Goal: Task Accomplishment & Management: Use online tool/utility

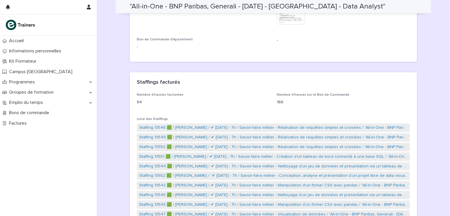
scroll to position [234, 0]
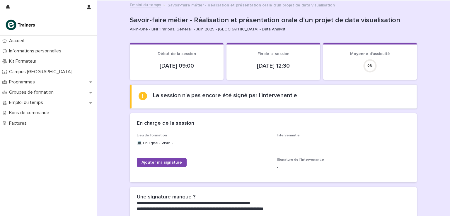
scroll to position [119, 0]
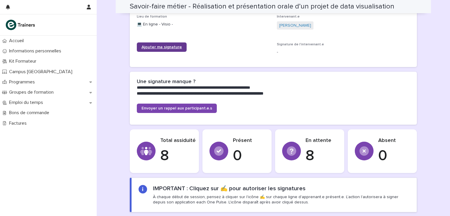
click at [160, 50] on link "Ajouter ma signature" at bounding box center [162, 46] width 50 height 9
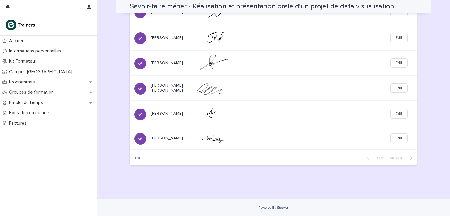
scroll to position [287, 0]
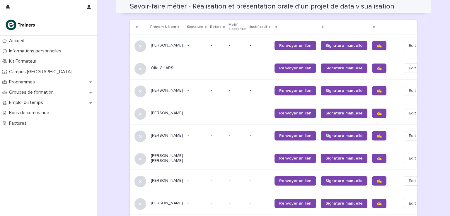
scroll to position [396, 0]
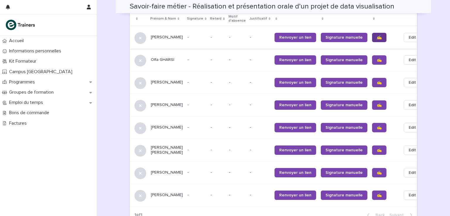
click at [377, 35] on span "✍️" at bounding box center [379, 37] width 5 height 4
click at [372, 55] on link "✍️" at bounding box center [379, 59] width 14 height 9
click at [372, 78] on link "✍️" at bounding box center [379, 82] width 14 height 9
click at [372, 101] on link "✍️" at bounding box center [379, 105] width 14 height 9
click at [377, 126] on span "✍️" at bounding box center [379, 128] width 5 height 4
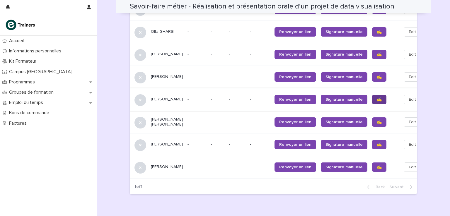
scroll to position [426, 0]
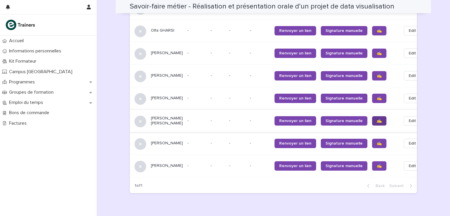
click at [372, 116] on link "✍️" at bounding box center [379, 120] width 14 height 9
click at [377, 142] on span "✍️" at bounding box center [379, 144] width 5 height 4
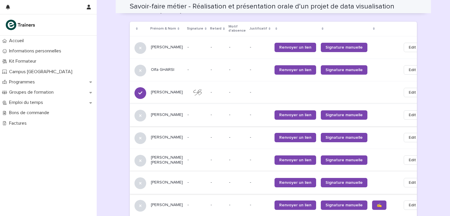
scroll to position [386, 0]
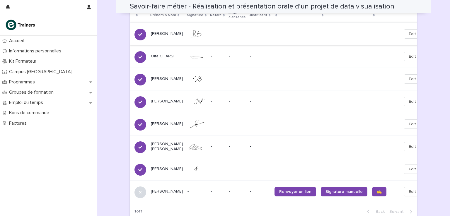
scroll to position [400, 0]
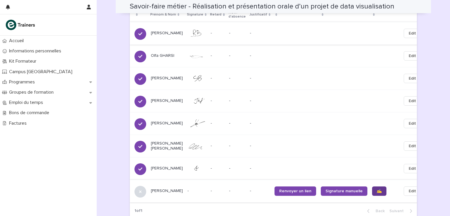
click at [377, 189] on span "✍️" at bounding box center [379, 191] width 5 height 4
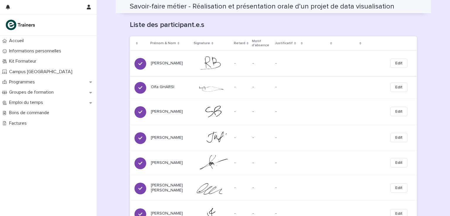
scroll to position [273, 0]
